Goal: Information Seeking & Learning: Find specific fact

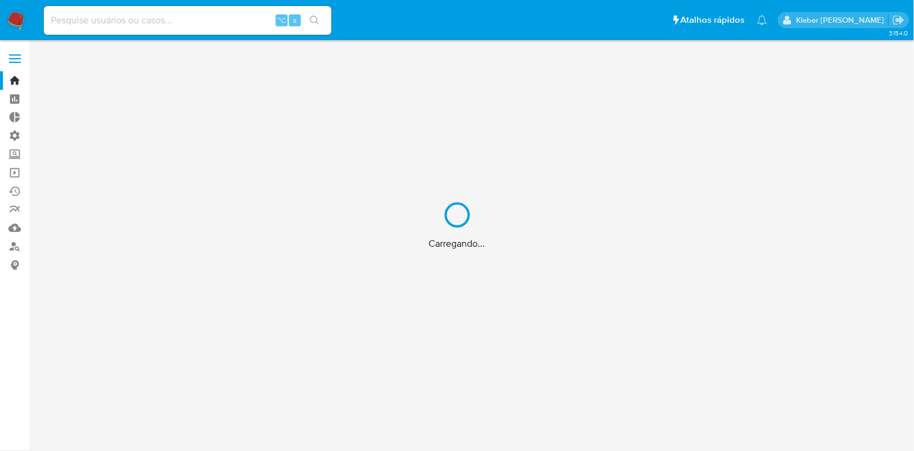
click at [14, 250] on div "Carregando..." at bounding box center [457, 225] width 914 height 451
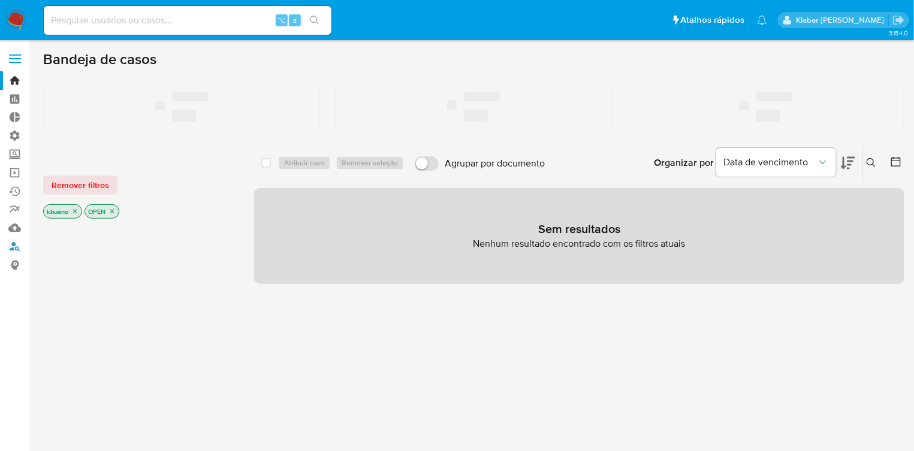
click at [14, 250] on link "Localizador de pessoas" at bounding box center [71, 246] width 143 height 19
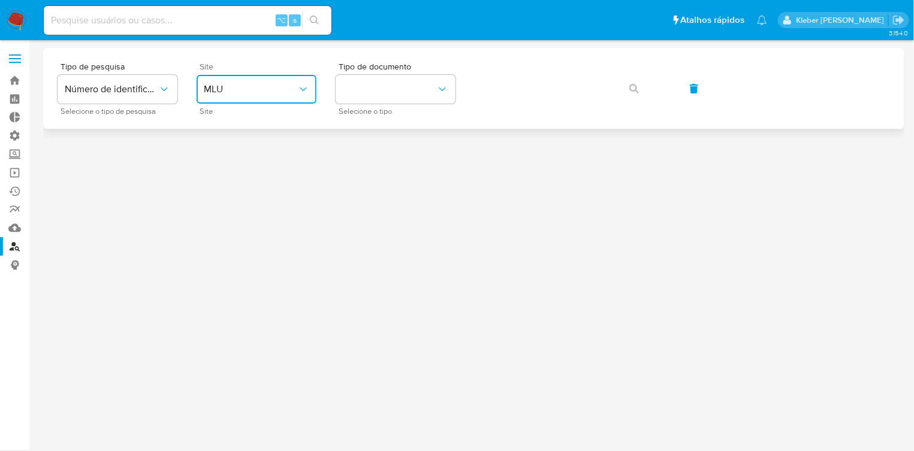
click at [261, 80] on button "MLU" at bounding box center [257, 89] width 120 height 29
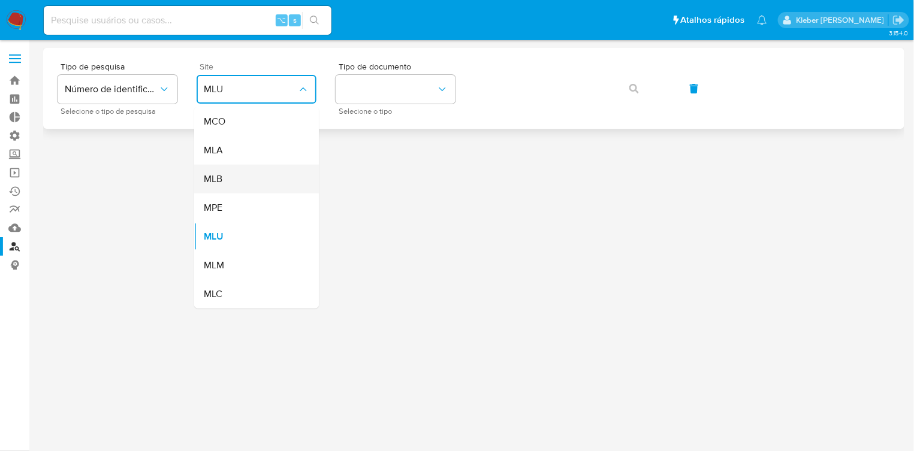
click at [237, 177] on div "MLB" at bounding box center [253, 179] width 98 height 29
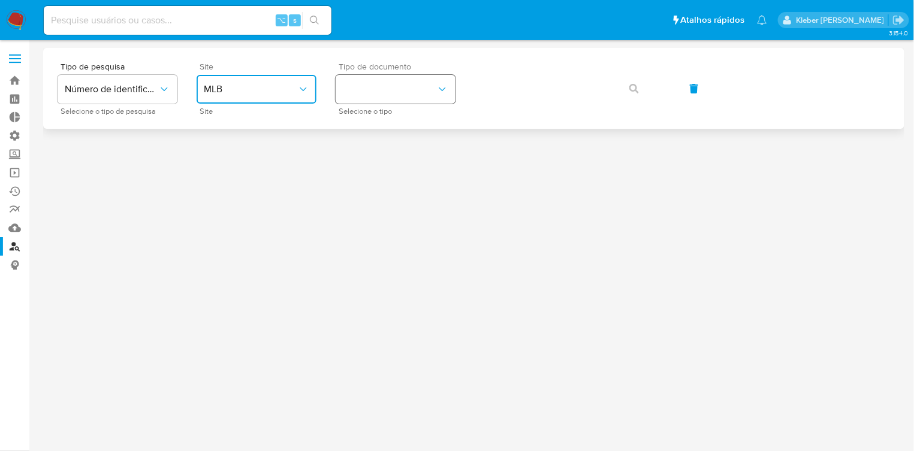
click at [414, 84] on button "identificationType" at bounding box center [396, 89] width 120 height 29
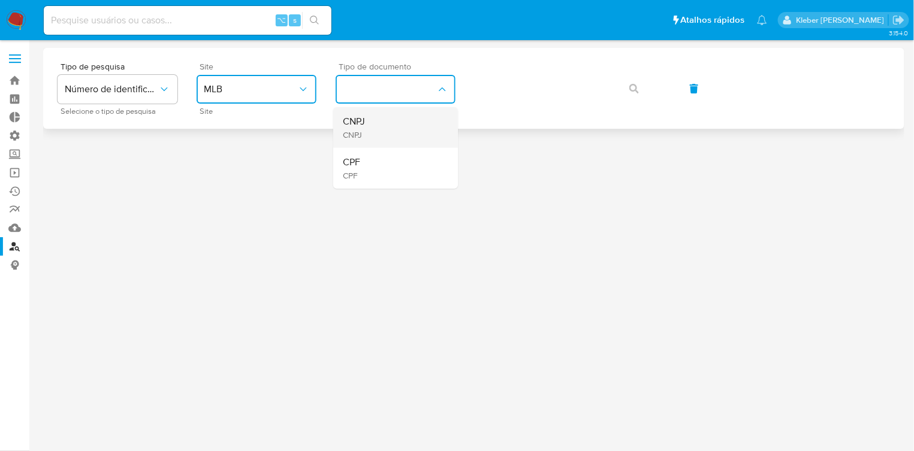
click at [398, 128] on div "CNPJ CNPJ" at bounding box center [392, 127] width 98 height 41
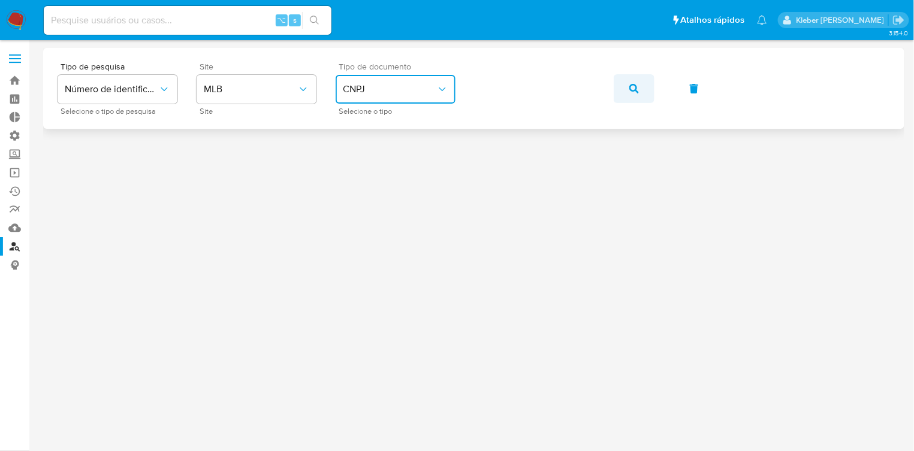
click at [624, 89] on button "button" at bounding box center [634, 88] width 41 height 29
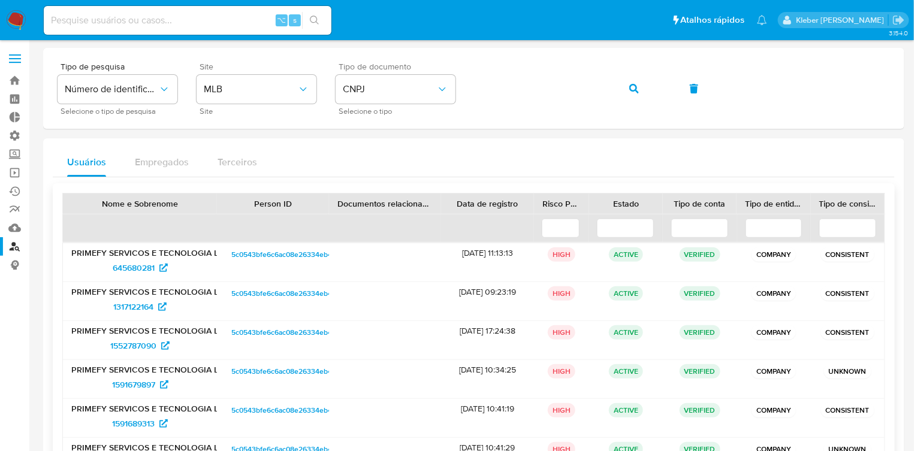
click at [263, 251] on span "5c0543bfe6c6ac08e26334eb46437e14" at bounding box center [295, 254] width 128 height 14
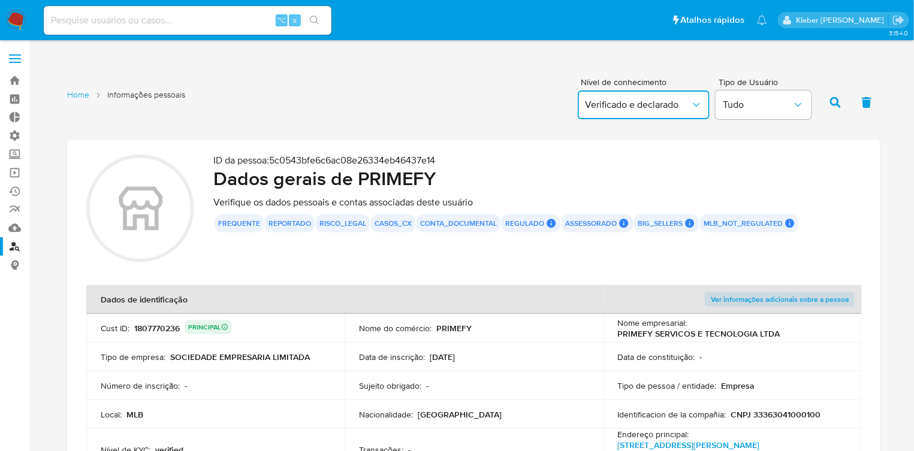
click at [649, 107] on span "Verificado e declarado" at bounding box center [637, 105] width 105 height 12
click at [619, 184] on span "Verificado" at bounding box center [606, 178] width 42 height 12
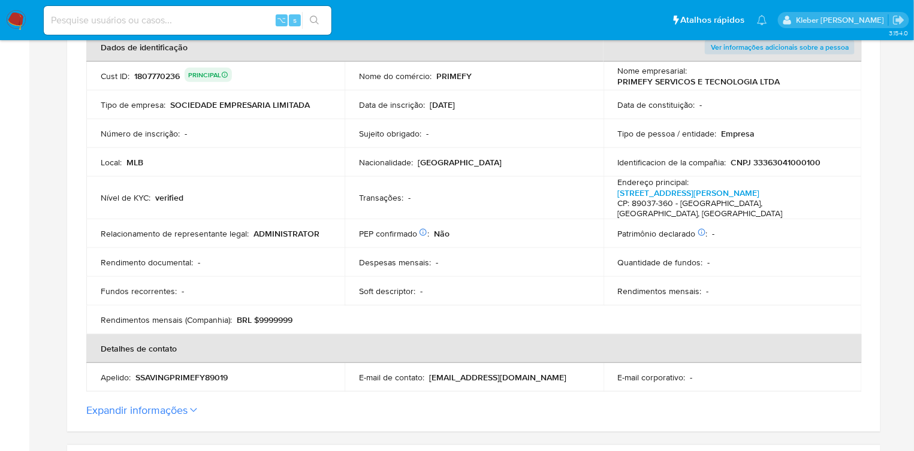
scroll to position [238, 0]
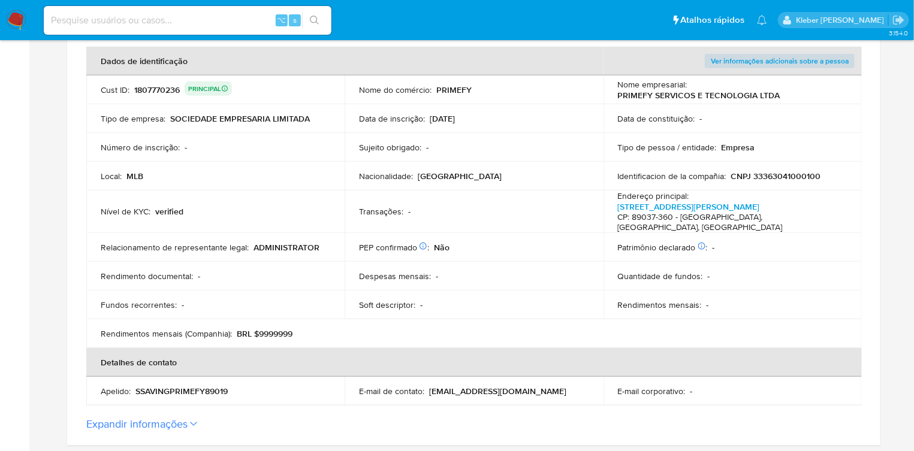
click at [152, 87] on div "1807770236 PRINCIPAL" at bounding box center [183, 89] width 98 height 17
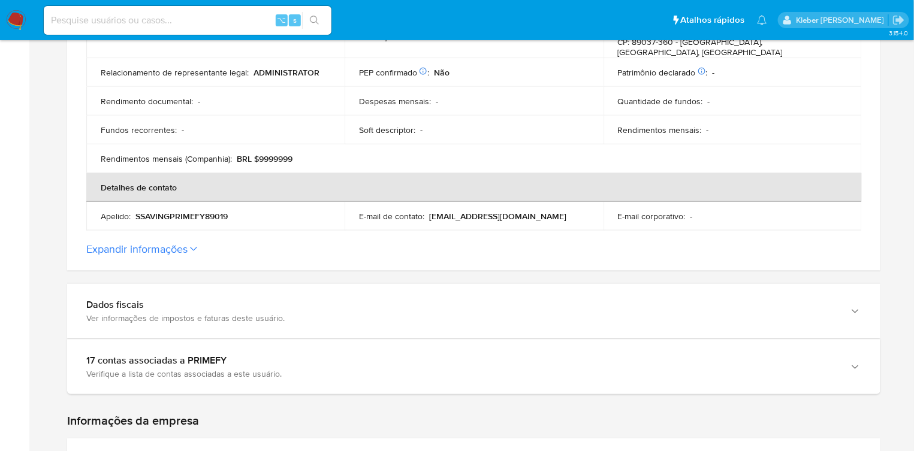
scroll to position [433, 0]
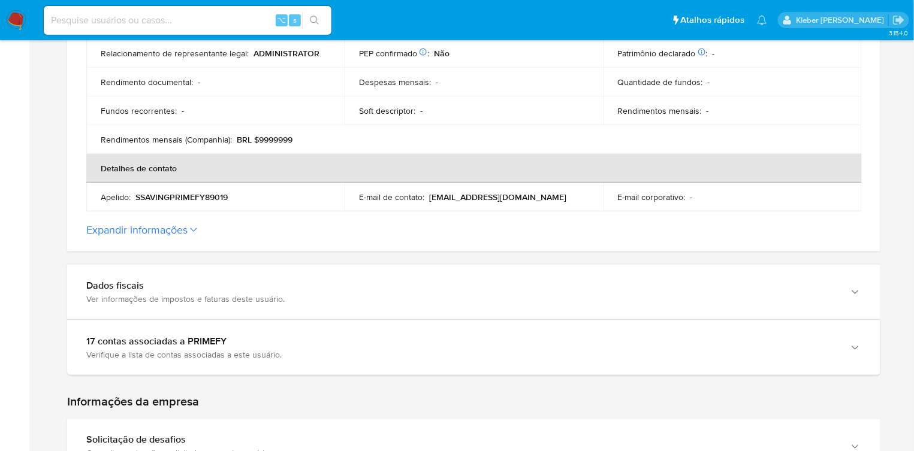
click at [173, 223] on button "Expandir informações" at bounding box center [136, 229] width 101 height 13
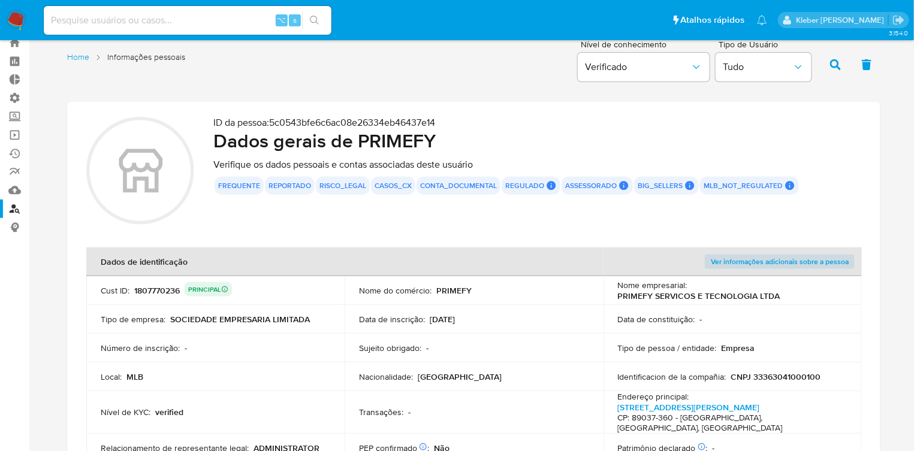
scroll to position [0, 0]
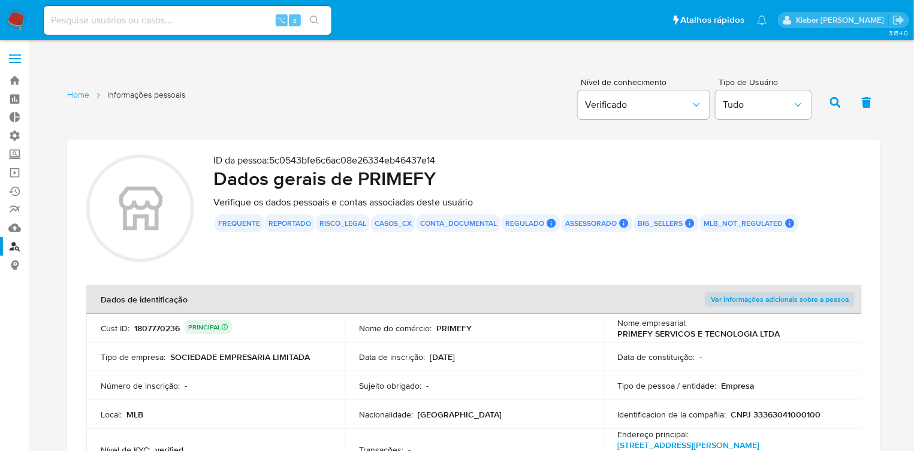
click at [120, 20] on input at bounding box center [188, 21] width 288 height 16
paste input "1807770236"
type input "1807770236"
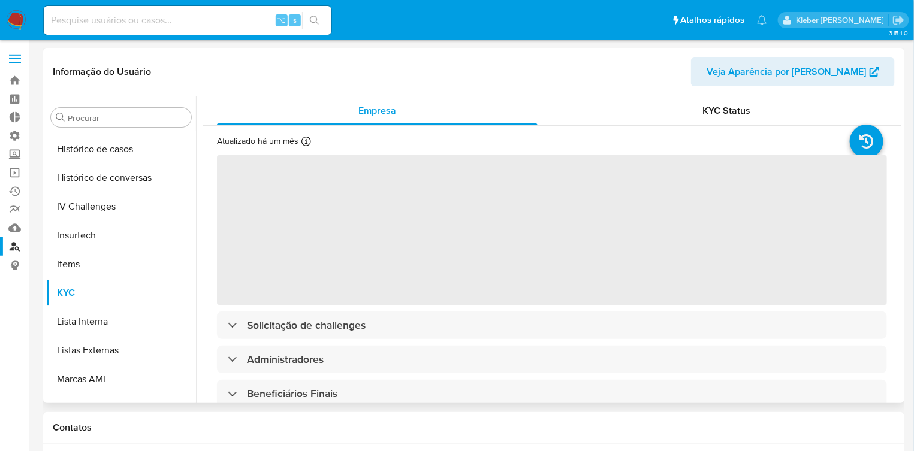
scroll to position [534, 0]
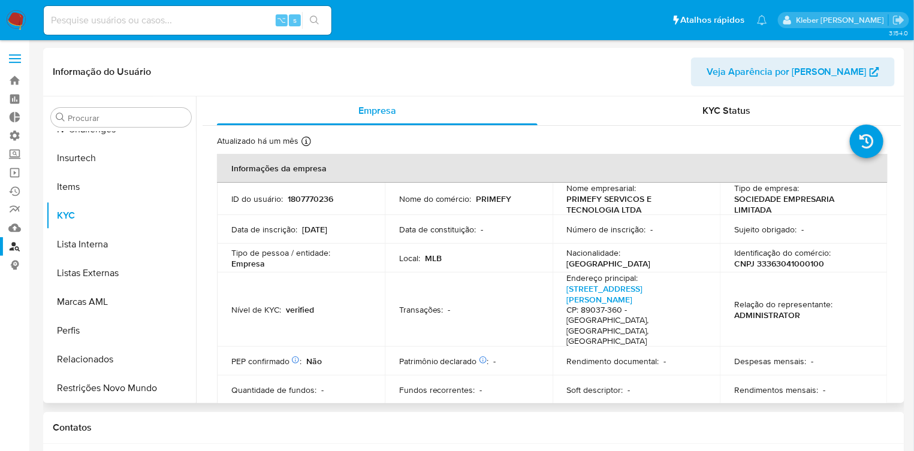
select select "10"
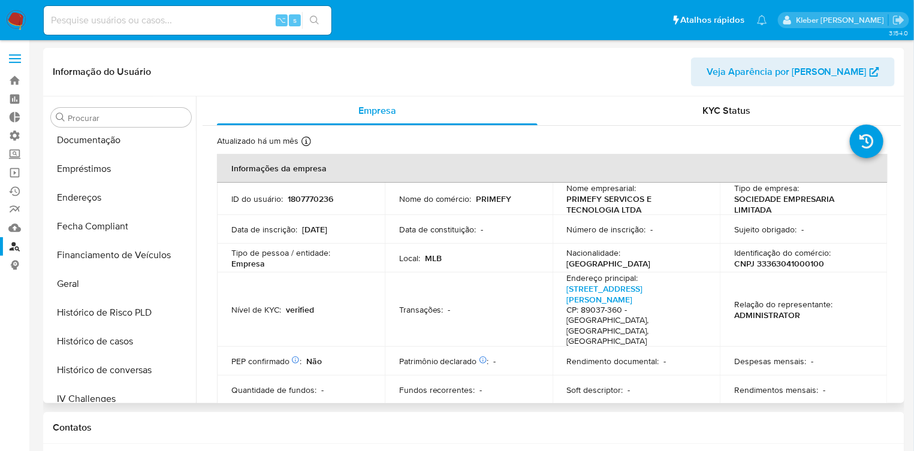
scroll to position [264, 0]
click at [90, 282] on button "Geral" at bounding box center [116, 284] width 140 height 29
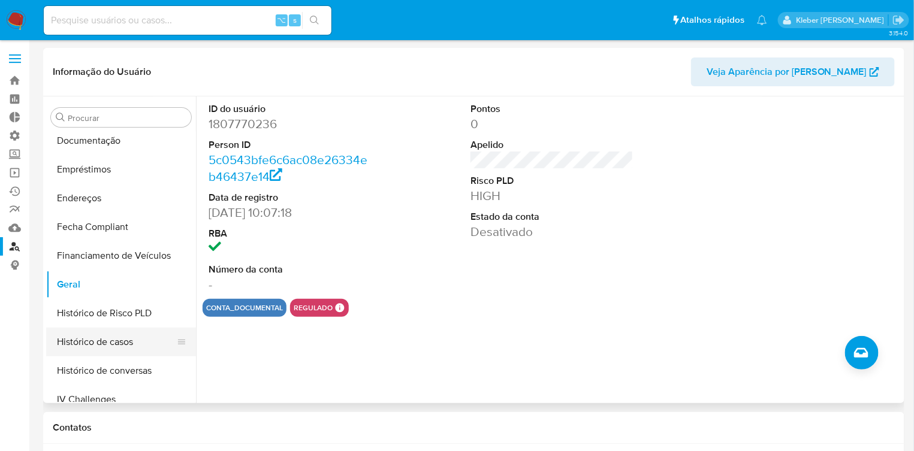
click at [113, 347] on button "Histórico de casos" at bounding box center [116, 342] width 140 height 29
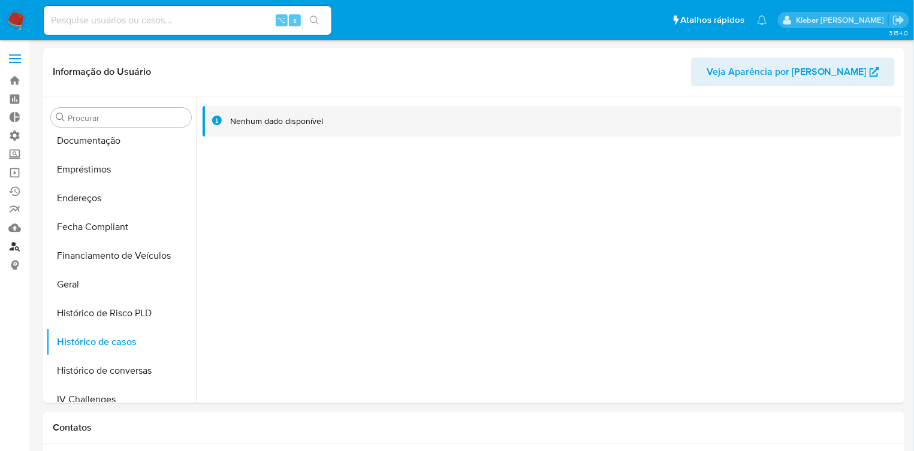
click at [12, 249] on link "Localizador de pessoas" at bounding box center [71, 246] width 143 height 19
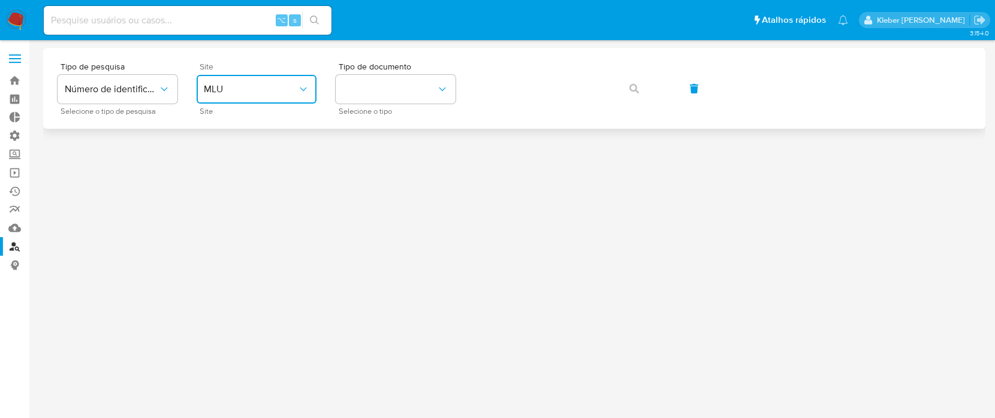
click at [225, 86] on span "MLU" at bounding box center [250, 89] width 93 height 12
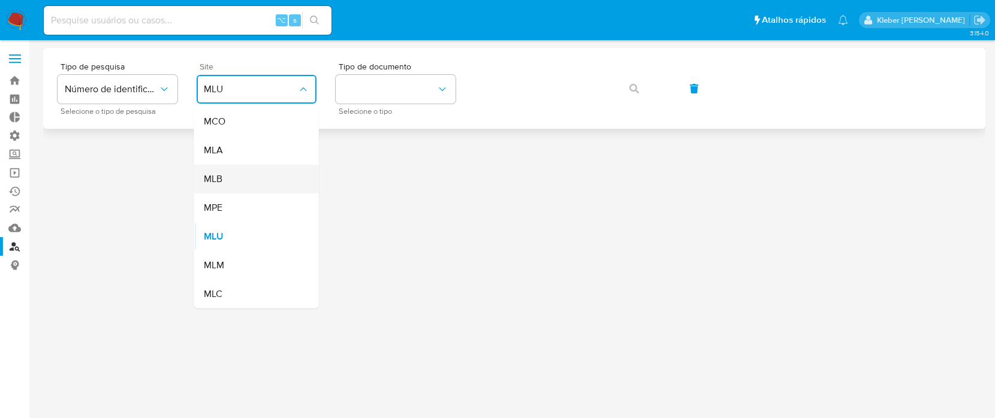
click at [235, 174] on div "MLB" at bounding box center [253, 179] width 98 height 29
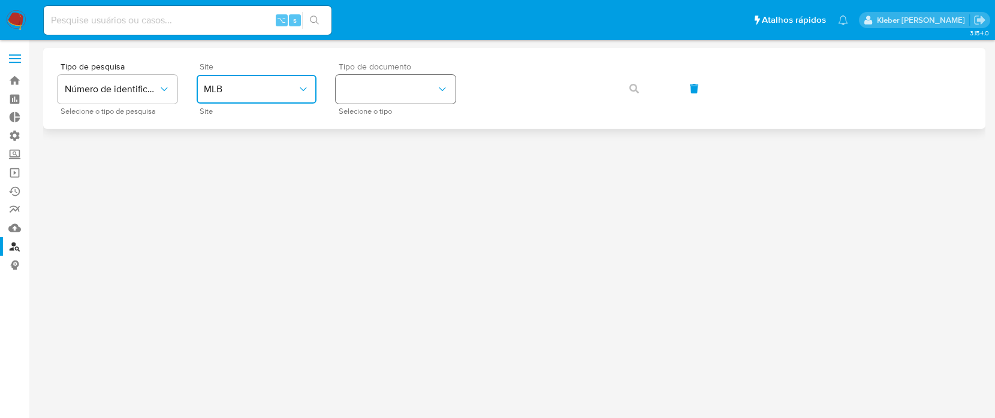
click at [383, 95] on button "identificationType" at bounding box center [396, 89] width 120 height 29
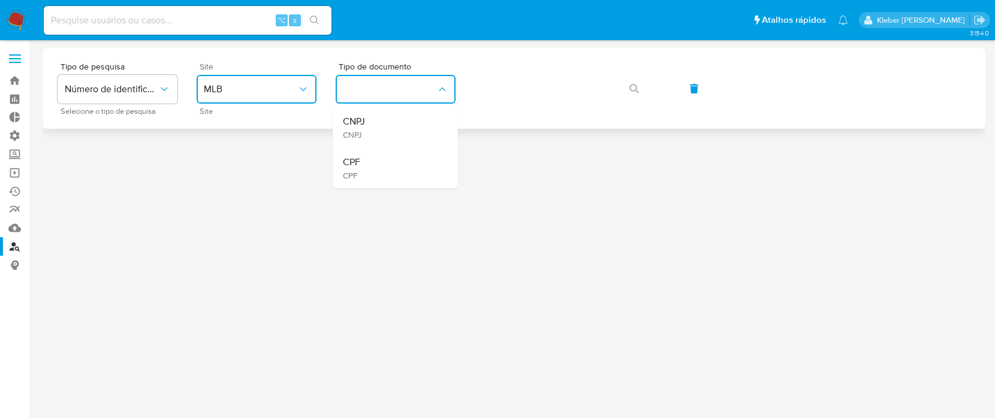
drag, startPoint x: 388, startPoint y: 130, endPoint x: 393, endPoint y: 126, distance: 6.8
click at [388, 130] on div "CNPJ CNPJ" at bounding box center [392, 127] width 98 height 41
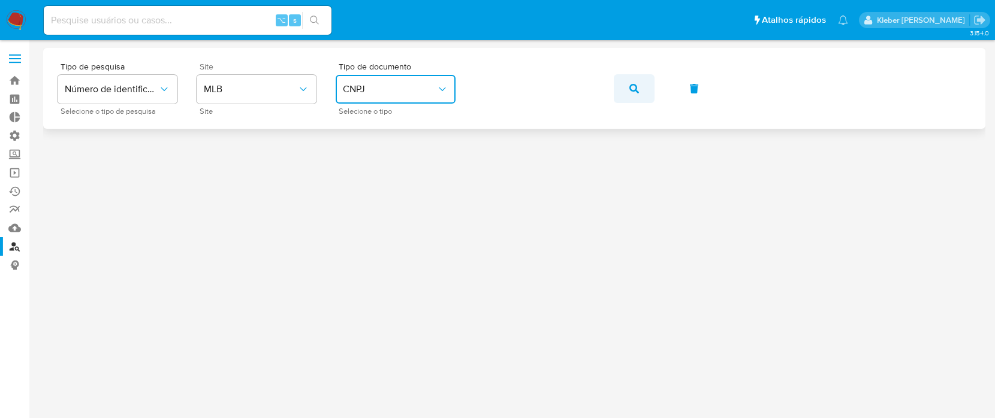
click at [629, 89] on icon "button" at bounding box center [634, 89] width 10 height 10
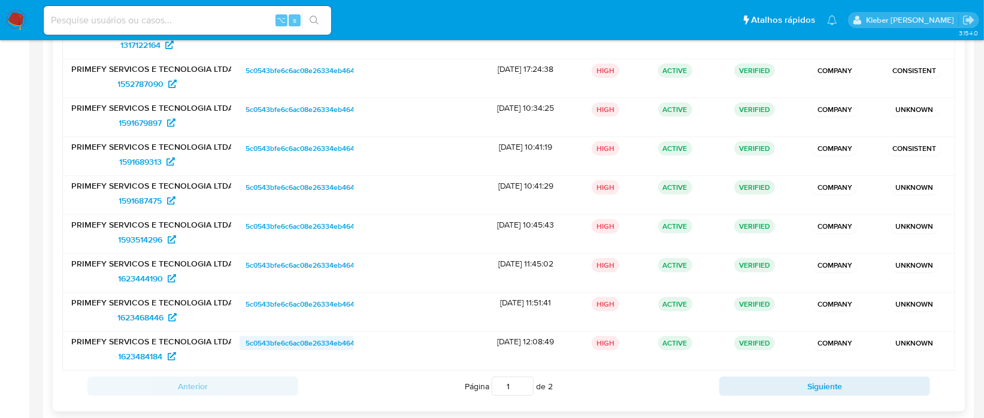
scroll to position [283, 0]
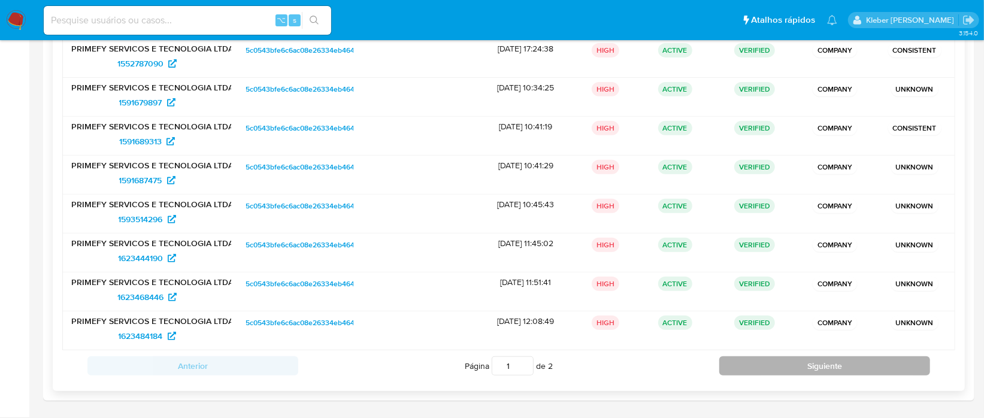
click at [828, 369] on button "Siguiente" at bounding box center [825, 365] width 211 height 19
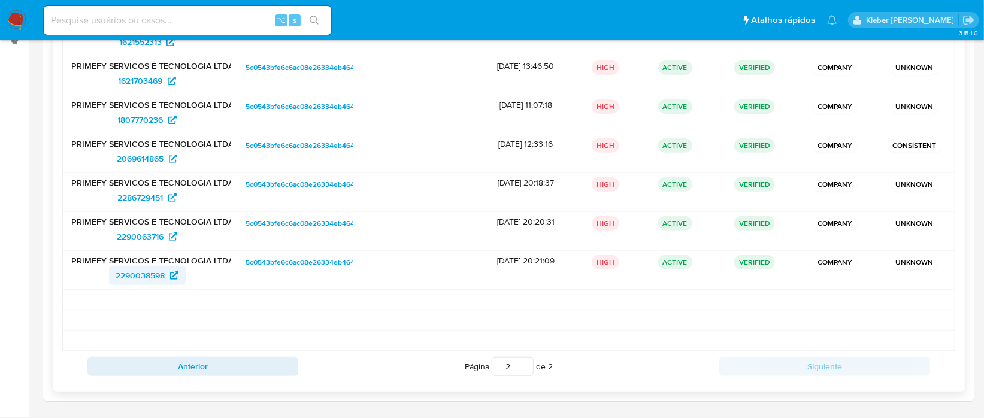
click at [140, 270] on span "2290038598" at bounding box center [140, 275] width 49 height 19
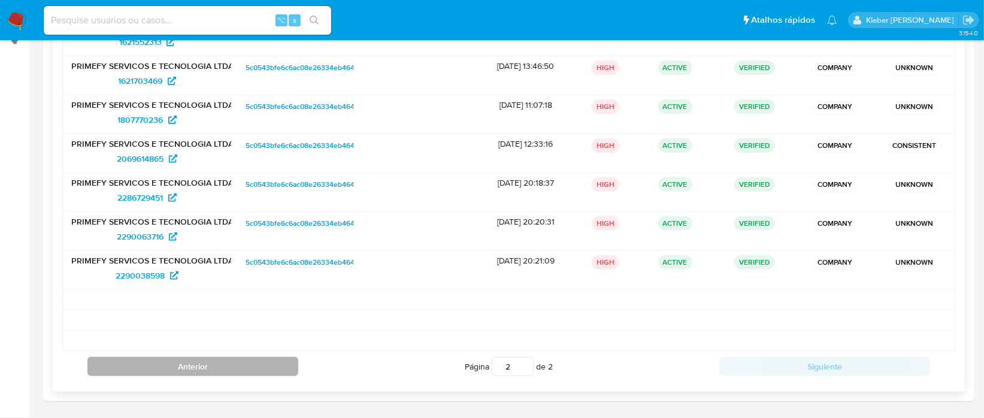
click at [213, 364] on button "Anterior" at bounding box center [192, 366] width 211 height 19
type input "1"
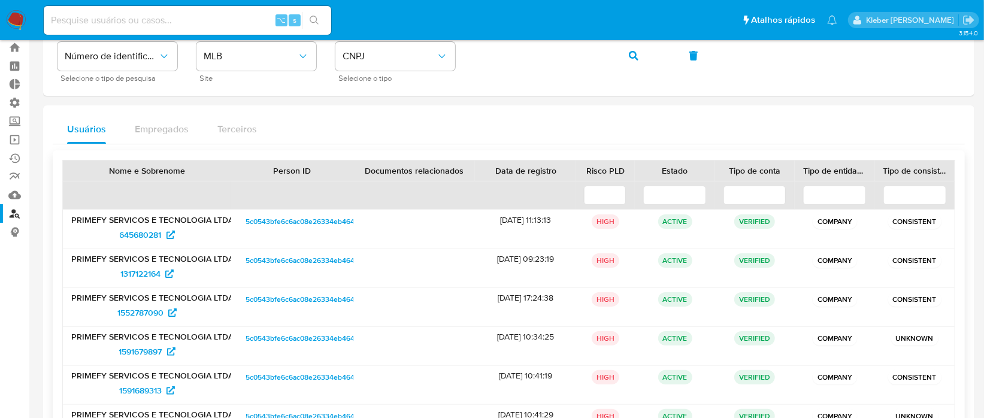
scroll to position [0, 0]
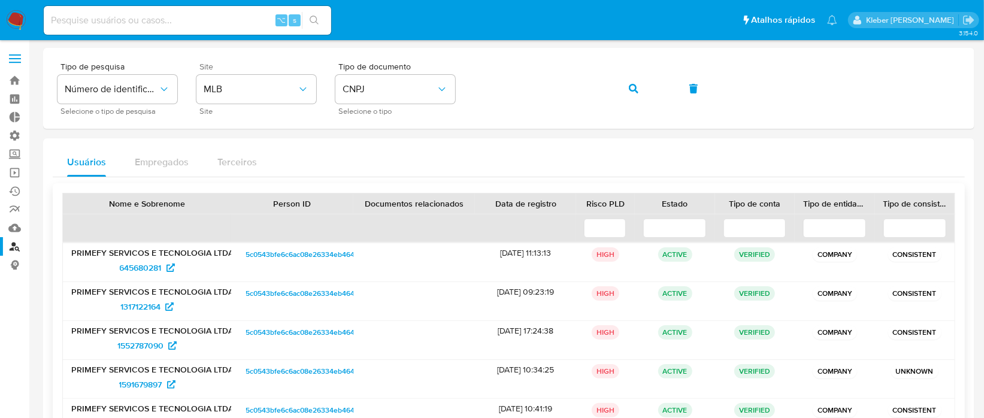
click at [611, 233] on input at bounding box center [605, 228] width 42 height 19
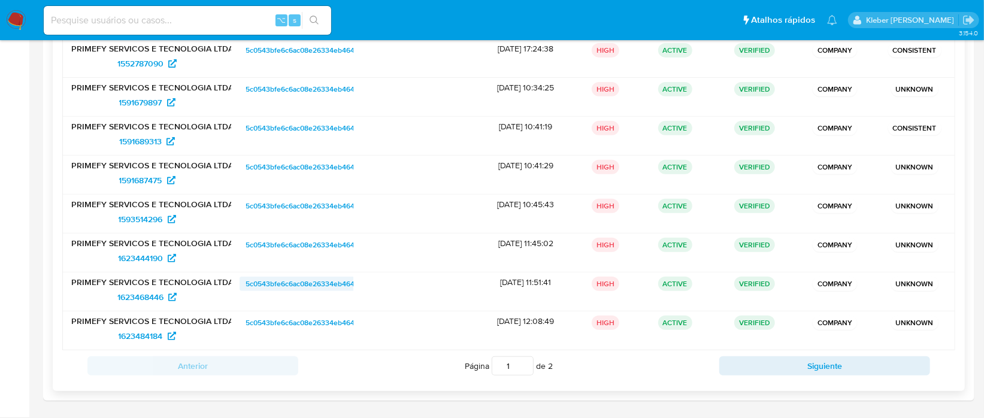
click at [321, 280] on span "5c0543bfe6c6ac08e26334eb46437e14" at bounding box center [310, 284] width 128 height 14
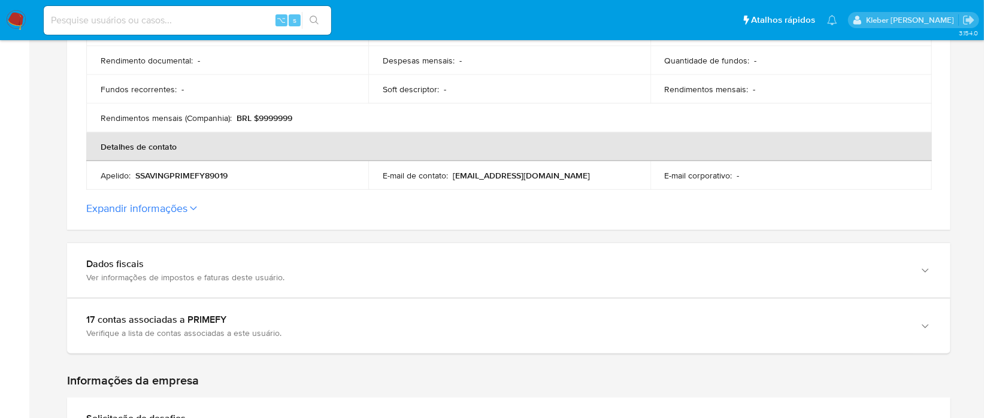
scroll to position [458, 0]
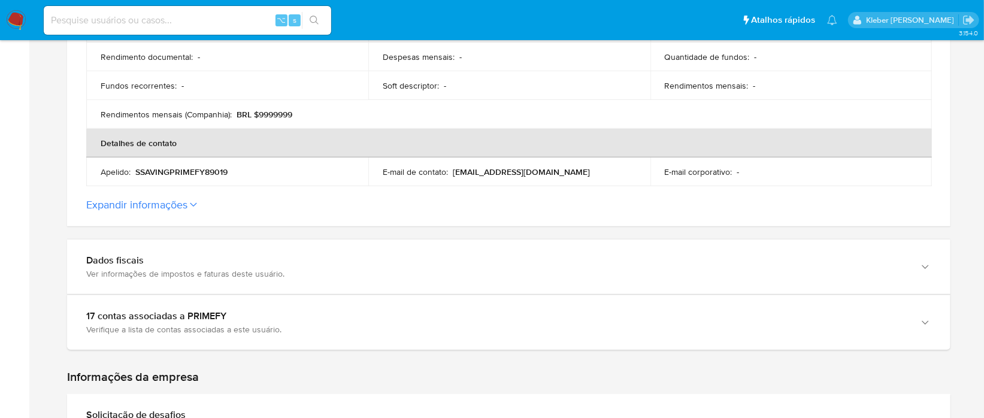
click at [182, 198] on button "Expandir informações" at bounding box center [136, 204] width 101 height 13
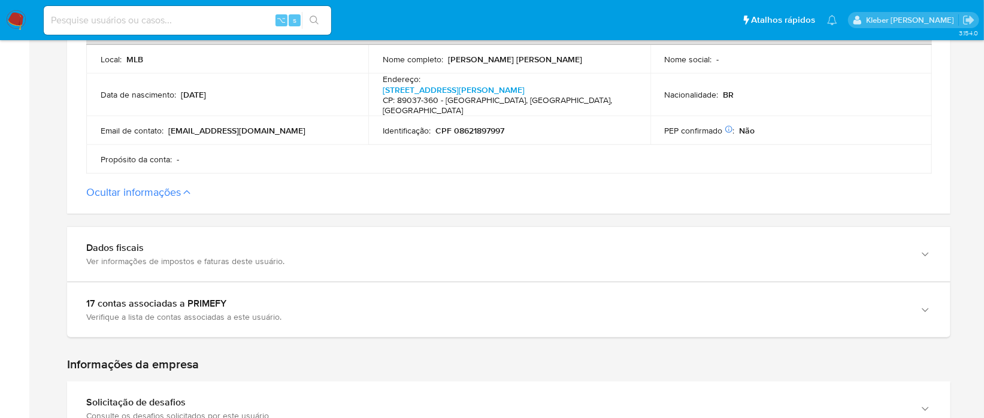
scroll to position [645, 0]
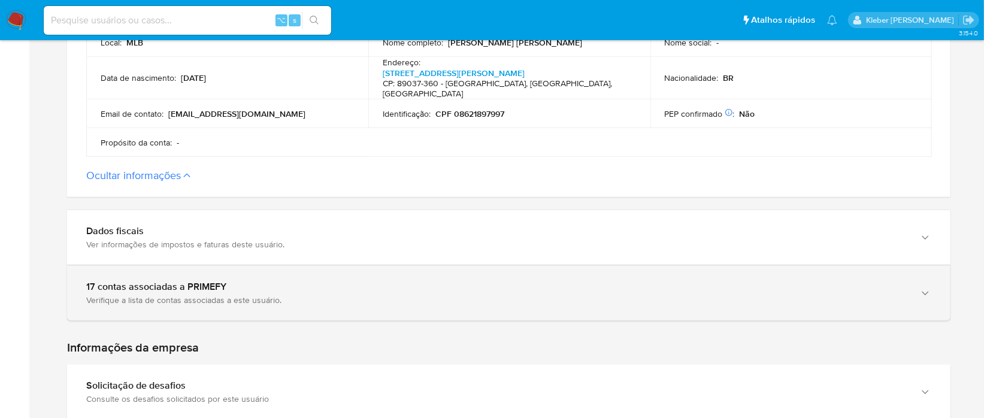
click at [144, 295] on div "Verifique a lista de contas associadas a este usuário." at bounding box center [496, 300] width 821 height 11
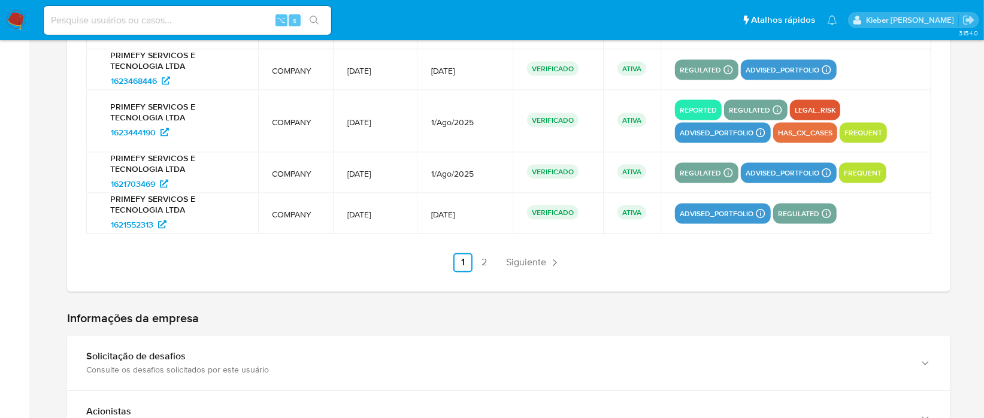
scroll to position [1219, 0]
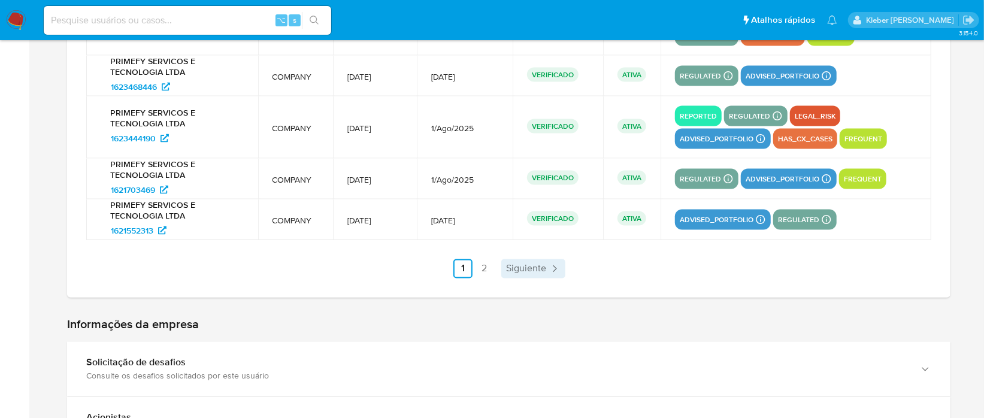
click at [534, 264] on span "Siguiente" at bounding box center [526, 269] width 40 height 10
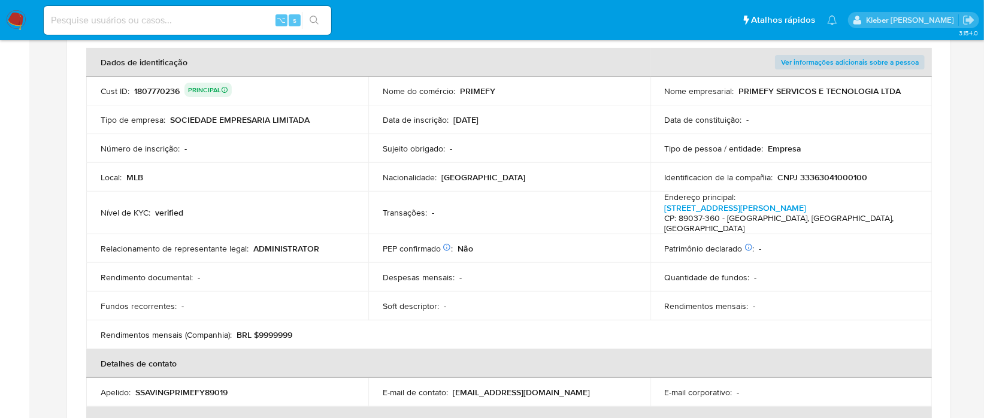
scroll to position [0, 0]
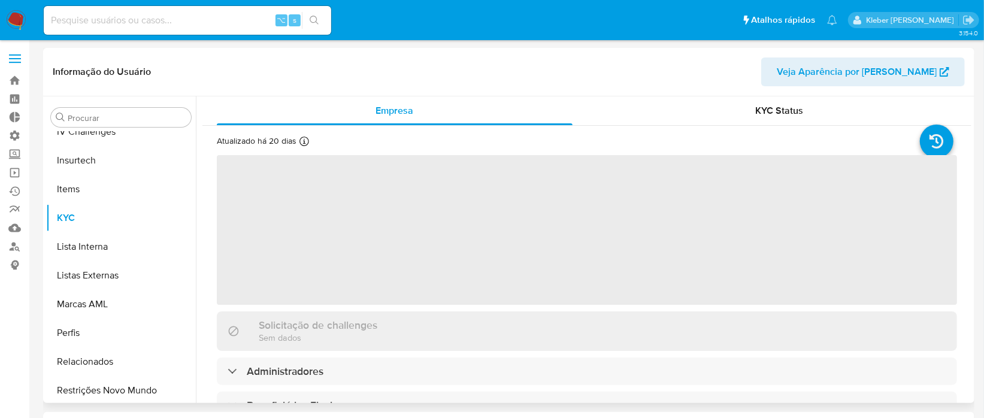
scroll to position [534, 0]
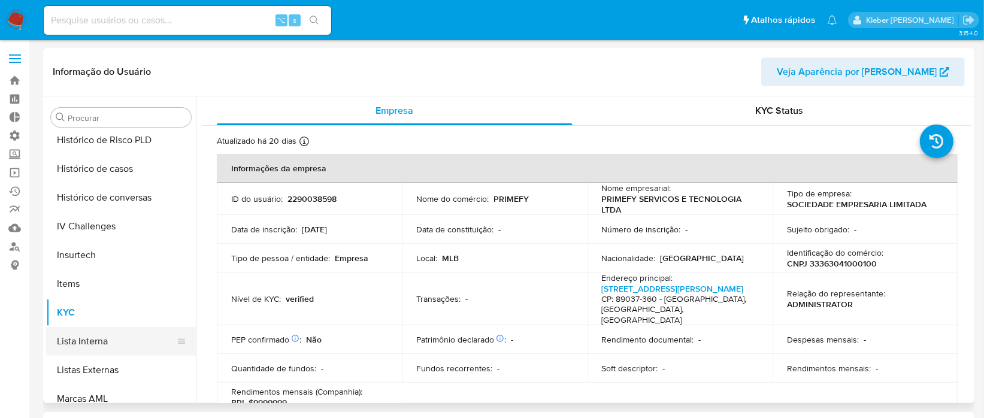
select select "10"
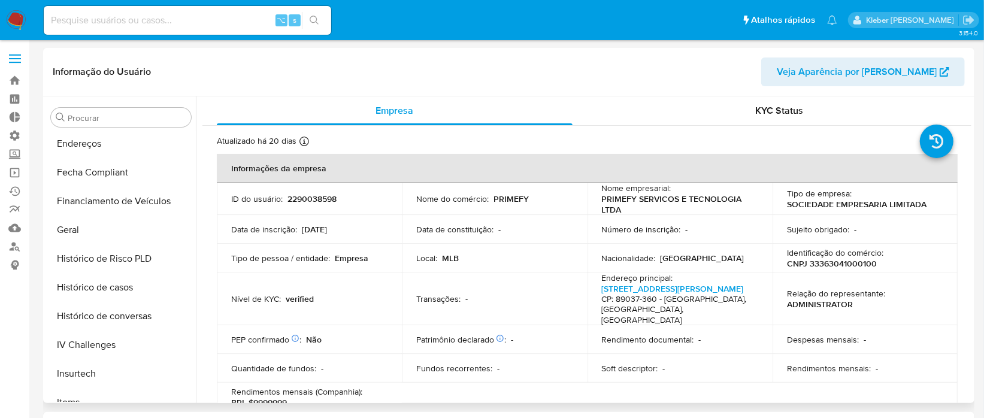
scroll to position [315, 0]
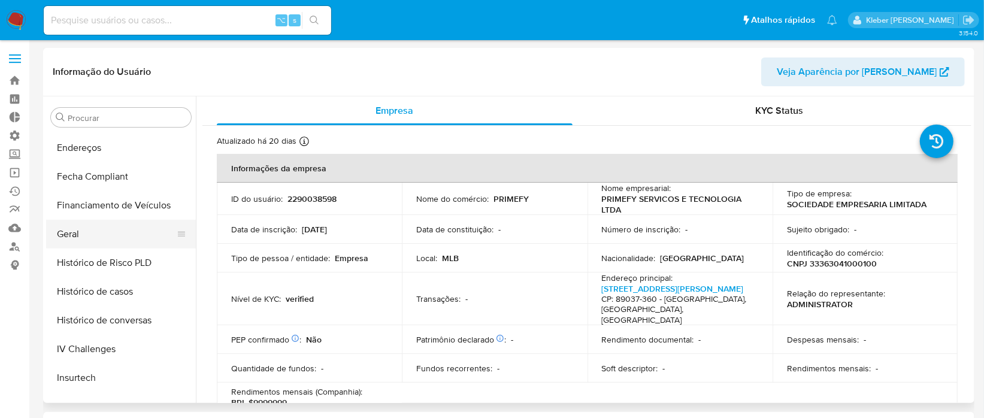
click at [85, 238] on button "Geral" at bounding box center [116, 234] width 140 height 29
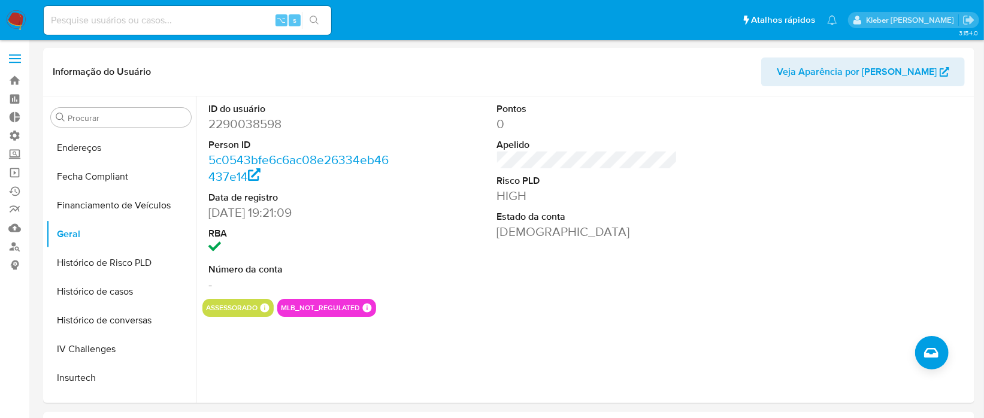
click at [157, 19] on input at bounding box center [188, 21] width 288 height 16
paste input "QrowsvOYdZfNeeSOPC1ormbB"
type input "QrowsvOYdZfNeeSOPC1ormbB"
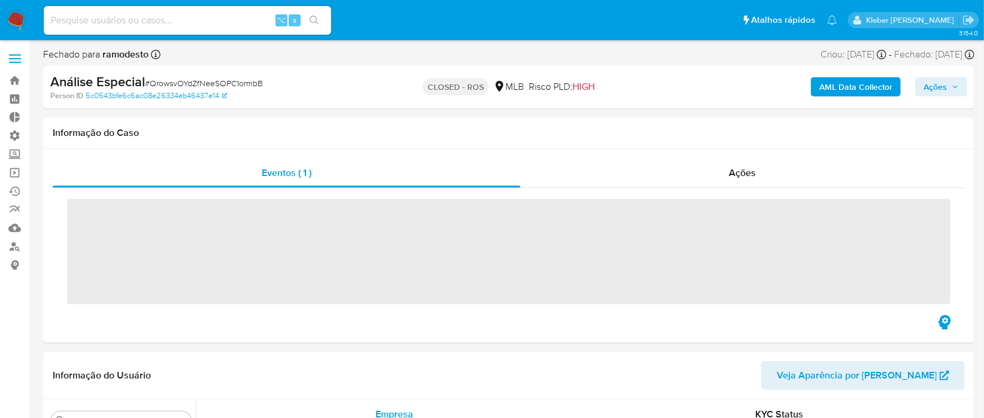
scroll to position [534, 0]
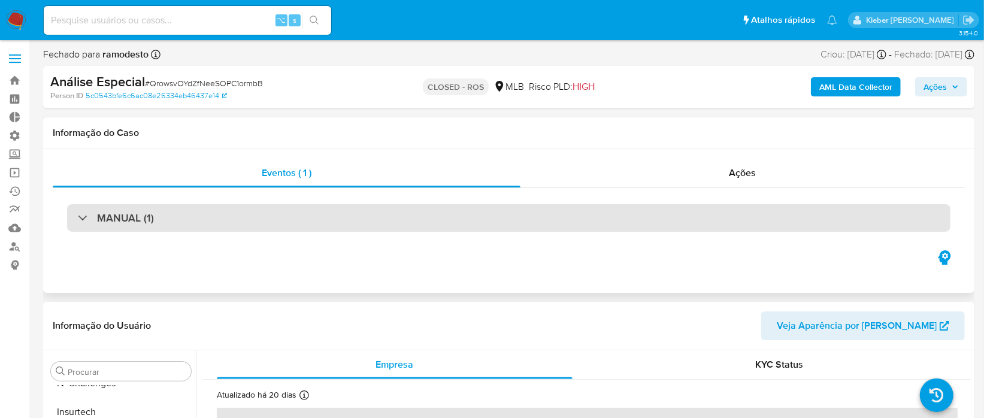
select select "10"
click at [78, 217] on div at bounding box center [78, 217] width 0 height 0
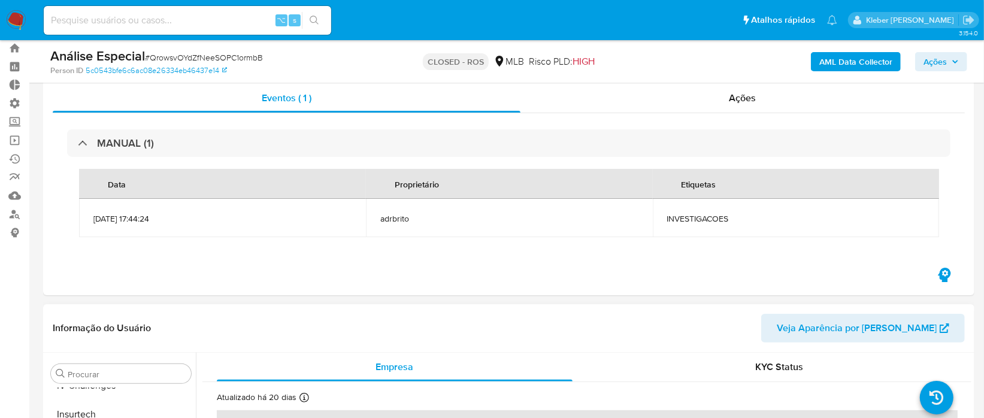
scroll to position [0, 0]
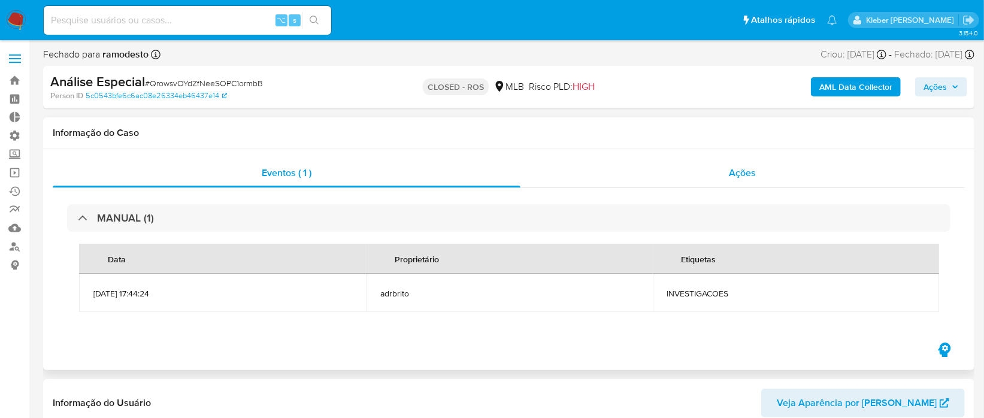
click at [761, 172] on div "Ações" at bounding box center [743, 173] width 445 height 29
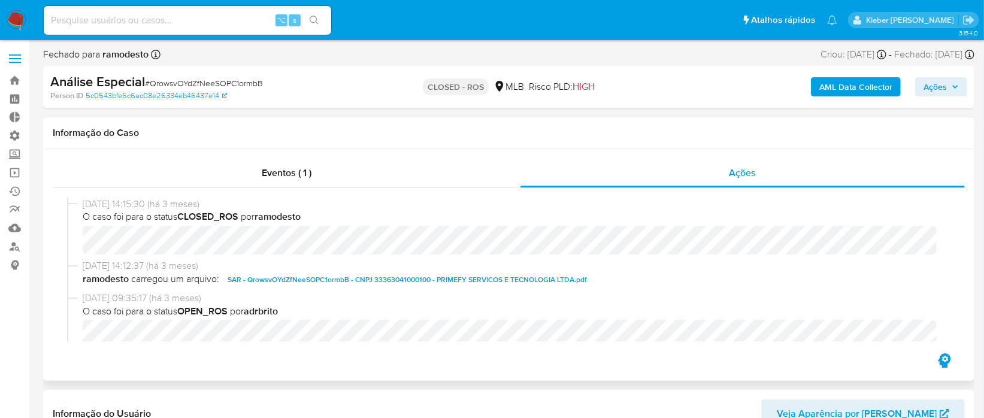
click at [340, 276] on span "SAR - QrowsvOYdZfNeeSOPC1ormbB - CNPJ 33363041000100 - PRIMEFY SERVICOS E TECNO…" at bounding box center [407, 280] width 359 height 14
